Goal: Find specific page/section: Find specific page/section

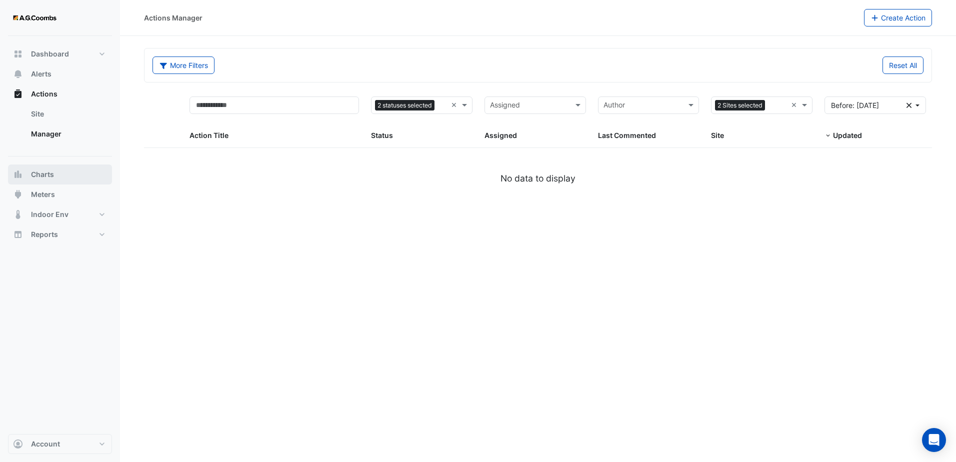
click at [51, 173] on span "Charts" at bounding box center [42, 174] width 23 height 10
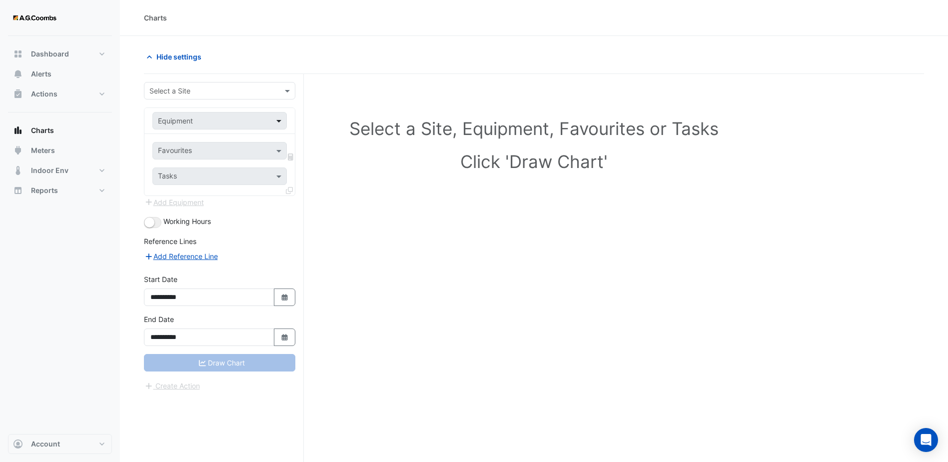
click at [283, 123] on span at bounding box center [280, 120] width 12 height 10
click at [285, 99] on form "**********" at bounding box center [219, 236] width 151 height 309
click at [286, 93] on span at bounding box center [288, 90] width 12 height 10
click at [243, 114] on div "[STREET_ADDRESS]" at bounding box center [219, 112] width 150 height 14
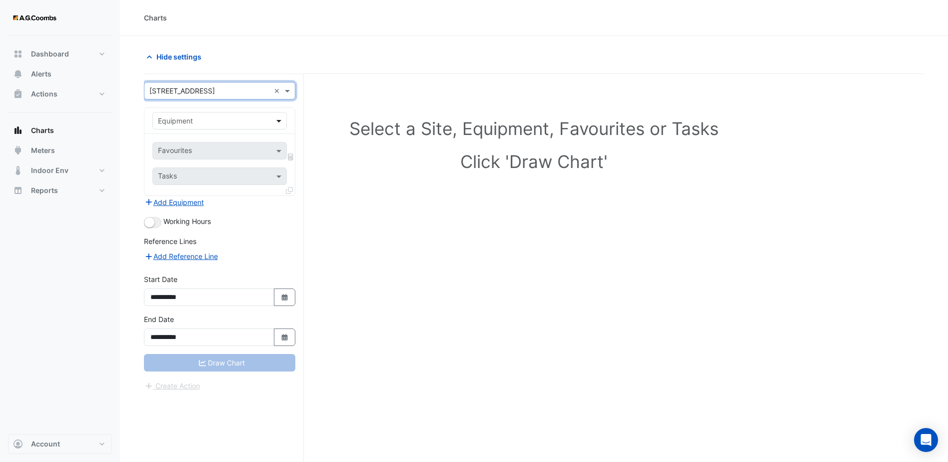
click at [277, 119] on span at bounding box center [280, 120] width 12 height 10
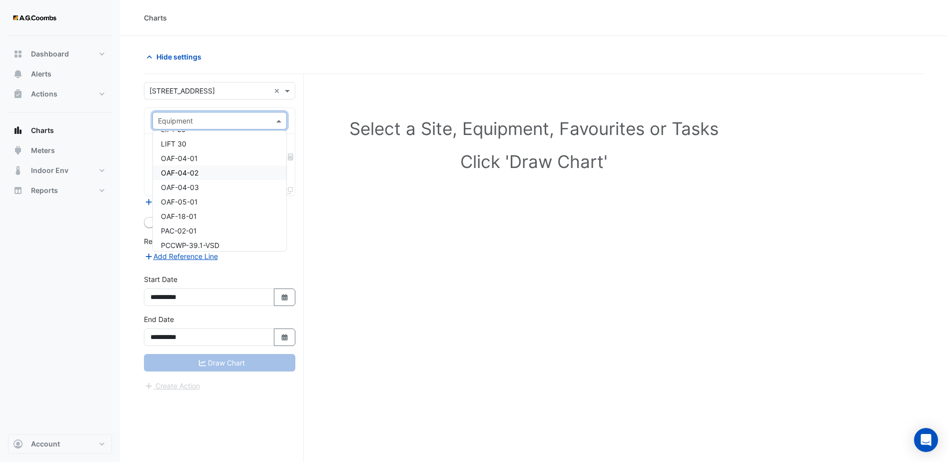
scroll to position [2356, 0]
